Goal: Transaction & Acquisition: Purchase product/service

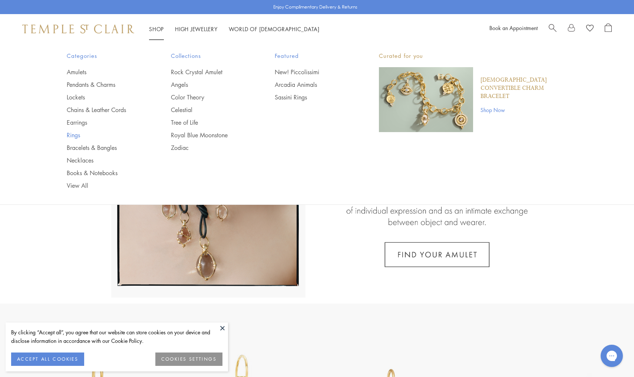
click at [69, 134] on link "Rings" at bounding box center [104, 135] width 75 height 8
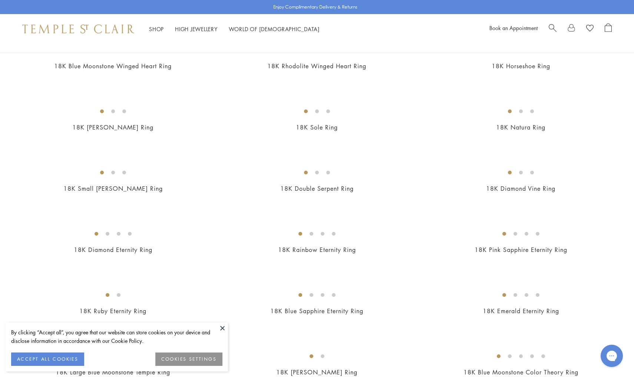
scroll to position [584, 0]
click at [0, 0] on img at bounding box center [0, 0] width 0 height 0
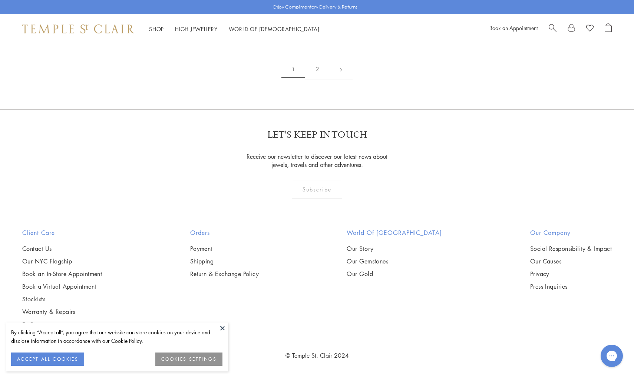
scroll to position [1503, 0]
click at [0, 0] on img at bounding box center [0, 0] width 0 height 0
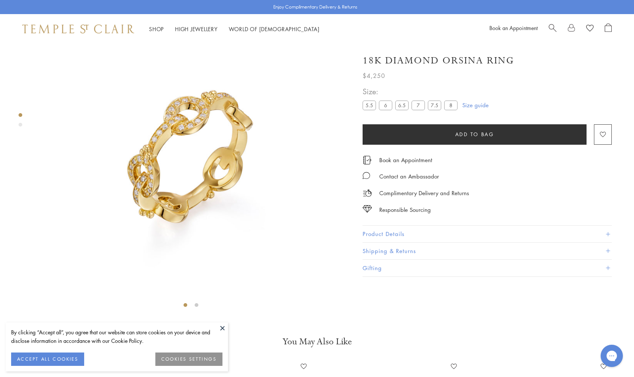
scroll to position [44, 0]
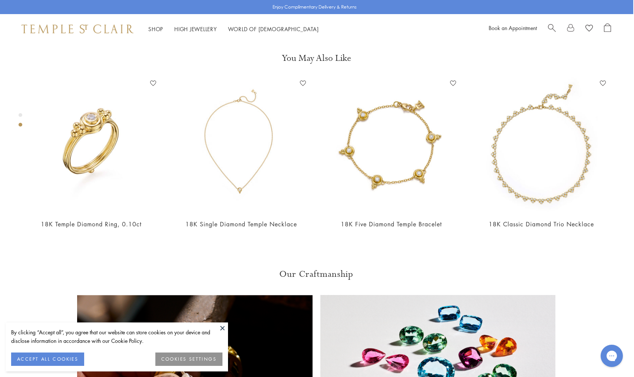
scroll to position [324, 1]
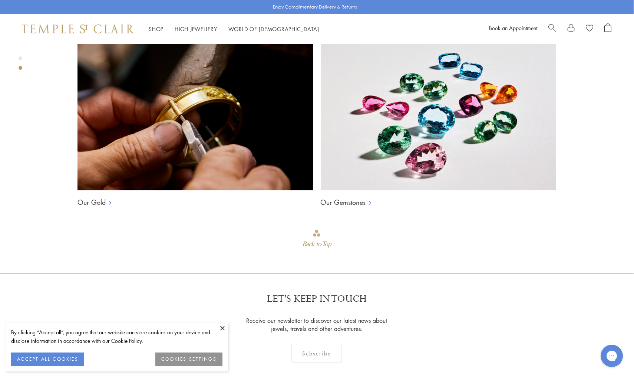
scroll to position [577, 0]
